Goal: Task Accomplishment & Management: Use online tool/utility

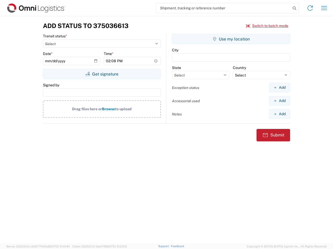
click at [223, 8] on input "search" at bounding box center [223, 8] width 135 height 10
click at [294, 8] on icon at bounding box center [293, 8] width 7 height 7
click at [310, 8] on icon at bounding box center [310, 8] width 8 height 8
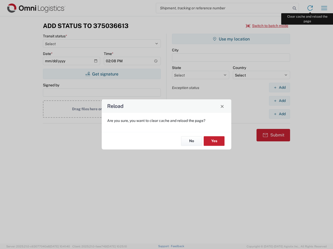
click at [324, 8] on div "Reload Are you sure, you want to clear cache and reload the page? No Yes" at bounding box center [166, 124] width 333 height 249
click at [267, 26] on div "Reload Are you sure, you want to clear cache and reload the page? No Yes" at bounding box center [166, 124] width 333 height 249
click at [102, 74] on div "Reload Are you sure, you want to clear cache and reload the page? No Yes" at bounding box center [166, 124] width 333 height 249
click at [231, 39] on div "Reload Are you sure, you want to clear cache and reload the page? No Yes" at bounding box center [166, 124] width 333 height 249
click at [279, 88] on div "Reload Are you sure, you want to clear cache and reload the page? No Yes" at bounding box center [166, 124] width 333 height 249
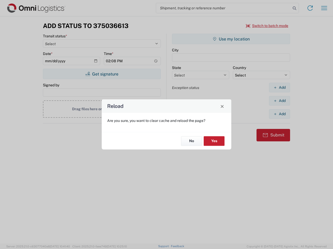
click at [279, 101] on div "Reload Are you sure, you want to clear cache and reload the page? No Yes" at bounding box center [166, 124] width 333 height 249
click at [279, 114] on div "Reload Are you sure, you want to clear cache and reload the page? No Yes" at bounding box center [166, 124] width 333 height 249
